Goal: Task Accomplishment & Management: Use online tool/utility

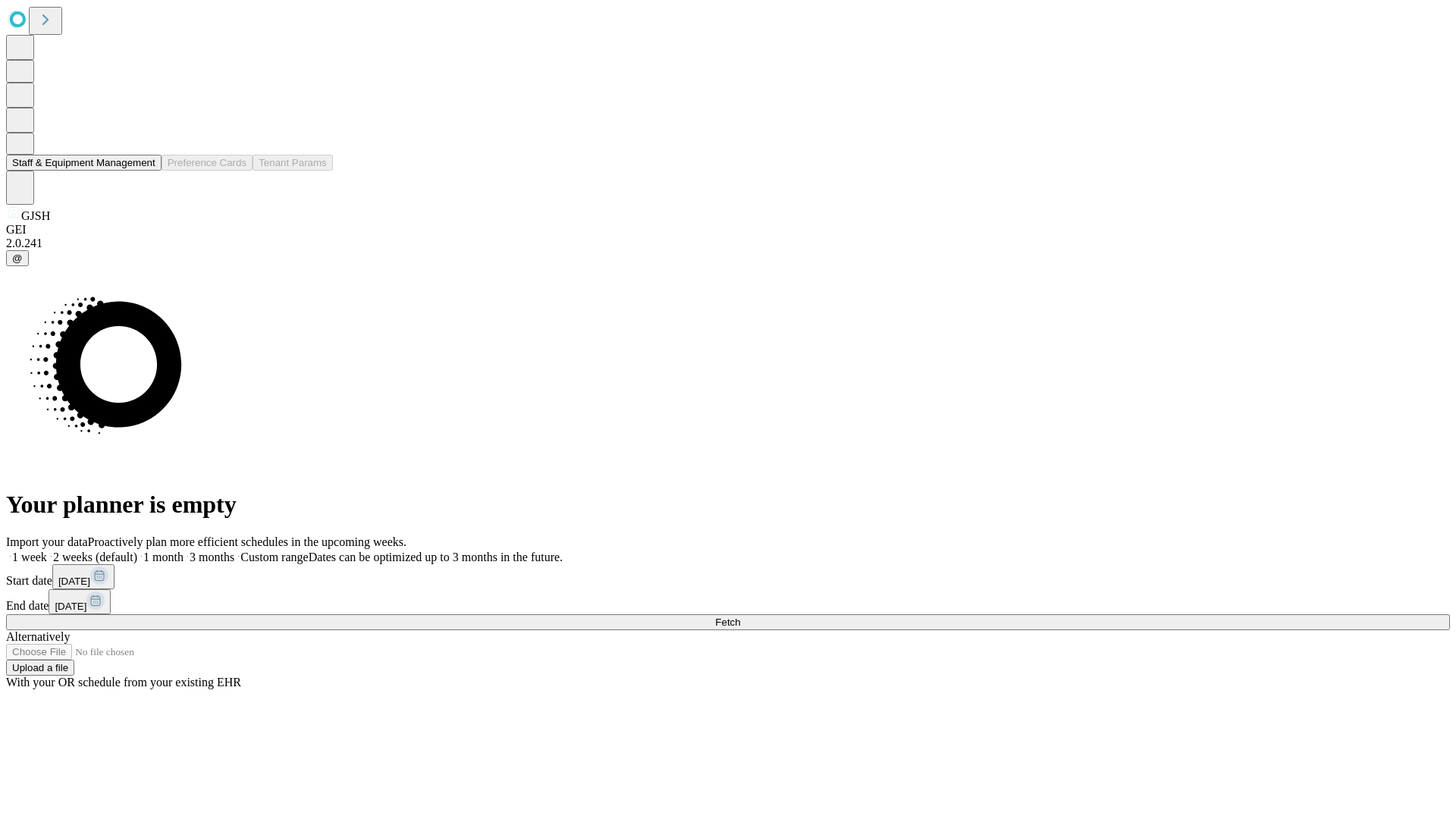
click at [145, 171] on button "Staff & Equipment Management" at bounding box center [84, 163] width 156 height 16
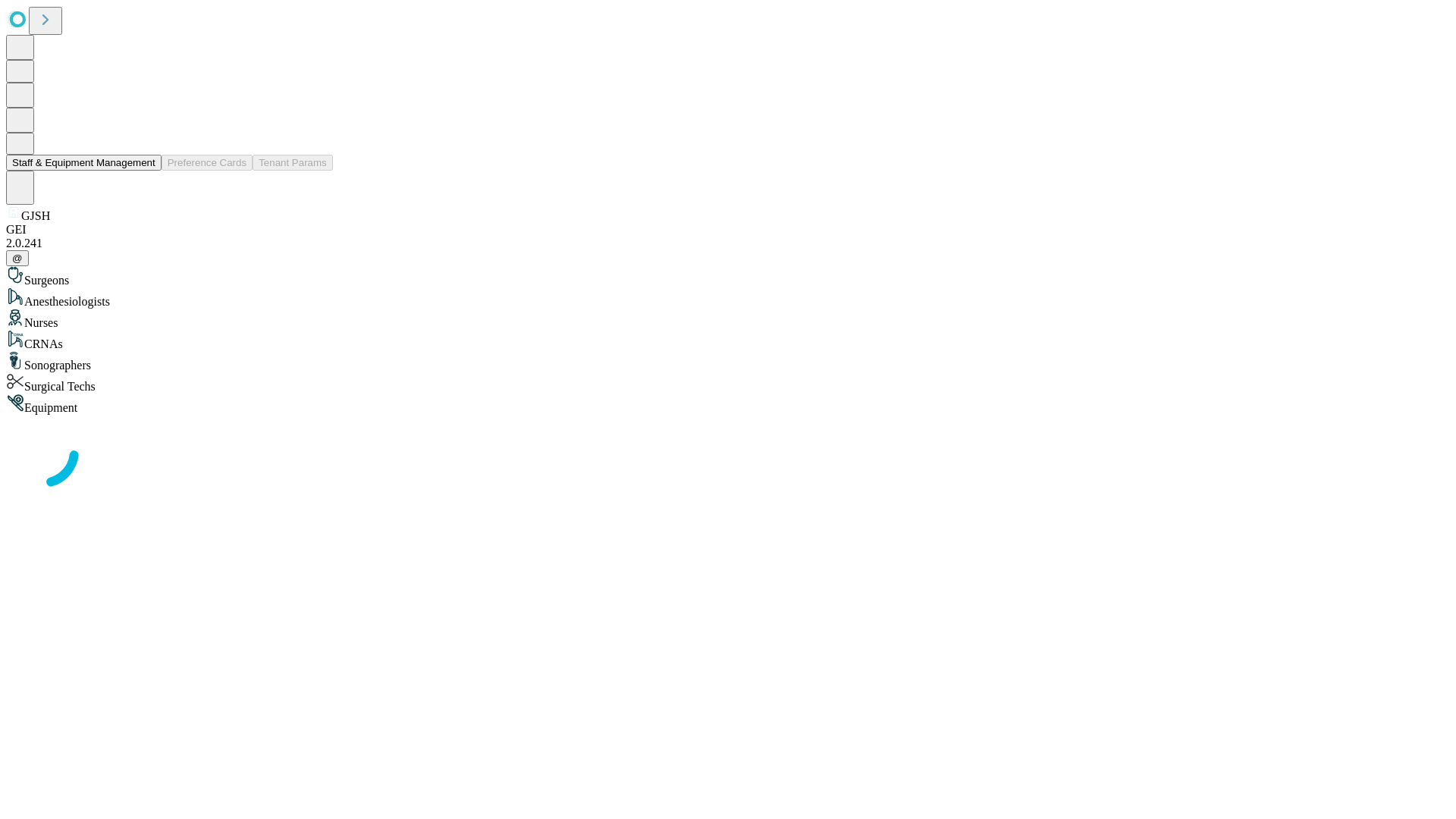
click at [145, 171] on button "Staff & Equipment Management" at bounding box center [84, 163] width 156 height 16
